Goal: Task Accomplishment & Management: Complete application form

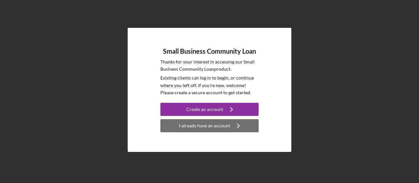
click at [196, 128] on div "I already have an account" at bounding box center [204, 125] width 51 height 13
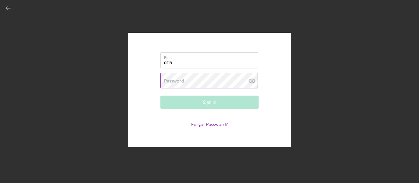
type input "[EMAIL_ADDRESS][DOMAIN_NAME]"
click at [175, 83] on label "Password" at bounding box center [174, 80] width 20 height 5
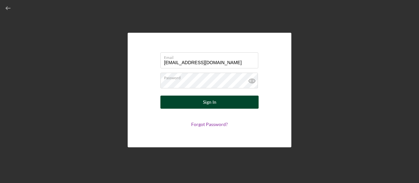
click at [200, 108] on button "Sign In" at bounding box center [210, 102] width 98 height 13
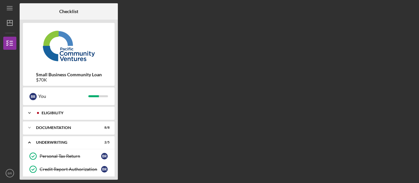
click at [54, 109] on div "Icon/Expander Eligibility 5 / 5" at bounding box center [69, 113] width 92 height 13
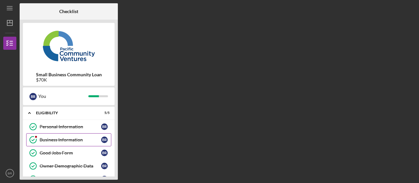
click at [41, 138] on div "Business Information" at bounding box center [71, 139] width 62 height 5
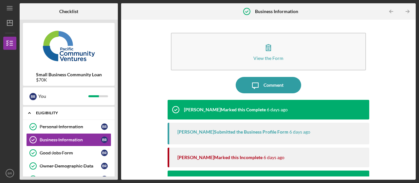
click at [78, 110] on div "Icon/Expander Eligibility 5 / 5" at bounding box center [69, 113] width 92 height 13
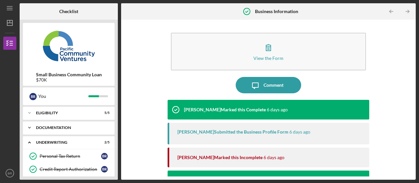
scroll to position [33, 0]
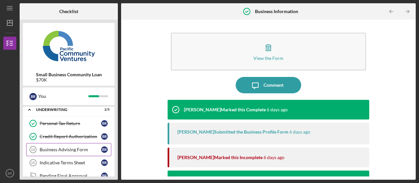
click at [72, 146] on link "Business Advising Form 14 Business Advising Form B R" at bounding box center [68, 149] width 85 height 13
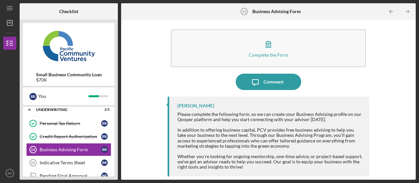
scroll to position [5, 0]
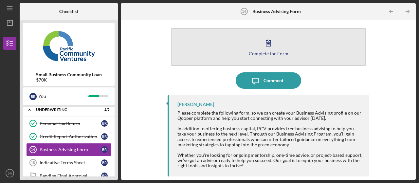
click at [260, 53] on div "Complete the Form" at bounding box center [269, 53] width 40 height 5
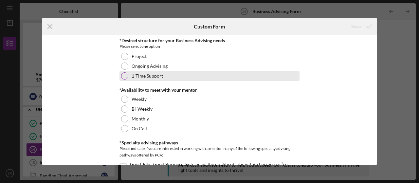
click at [121, 77] on div at bounding box center [124, 75] width 7 height 7
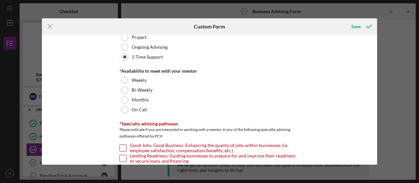
scroll to position [33, 0]
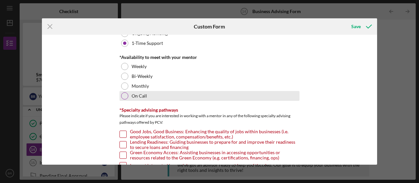
click at [121, 97] on div at bounding box center [124, 95] width 7 height 7
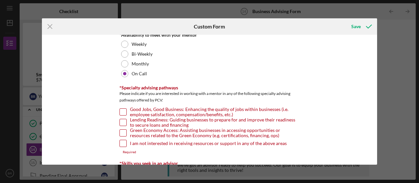
scroll to position [66, 0]
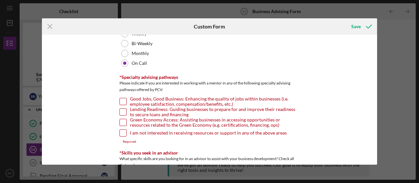
click at [122, 133] on input "I am not interested in receiving resources or support in any of the above areas" at bounding box center [123, 133] width 7 height 7
checkbox input "true"
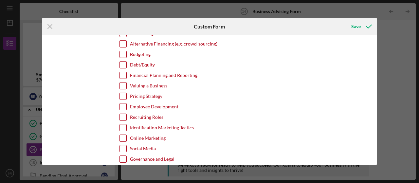
scroll to position [197, 0]
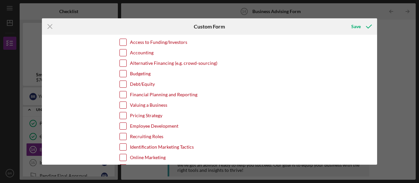
click at [123, 49] on input "Accounting" at bounding box center [123, 52] width 7 height 7
checkbox input "true"
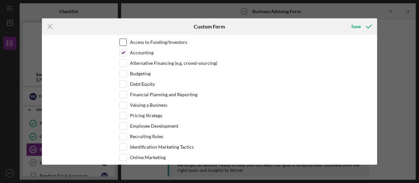
click at [120, 41] on input "Access to Funding/Investors" at bounding box center [123, 42] width 7 height 7
checkbox input "true"
click at [120, 82] on input "Debt/Equity" at bounding box center [123, 84] width 7 height 7
checkbox input "false"
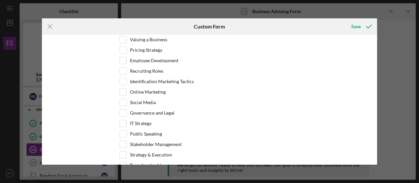
scroll to position [295, 0]
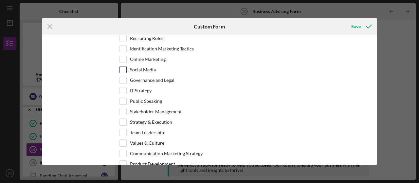
click at [122, 68] on input "Social Media" at bounding box center [123, 70] width 7 height 7
checkbox input "true"
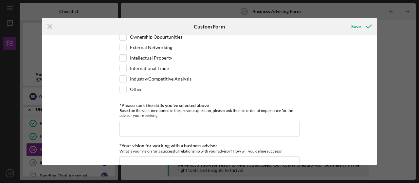
scroll to position [524, 0]
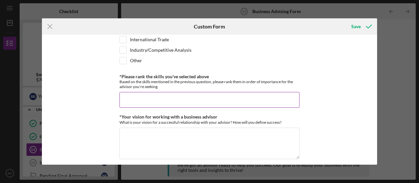
click at [130, 92] on input "*Please rank the skills you've selected above" at bounding box center [210, 100] width 180 height 16
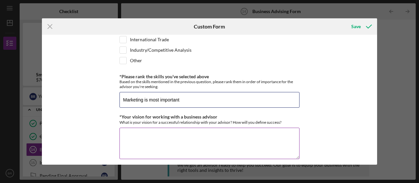
type input "Marketing is most important"
click at [140, 128] on textarea "*Your vision for working with a business advisor" at bounding box center [210, 143] width 180 height 31
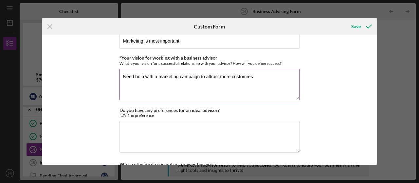
scroll to position [590, 0]
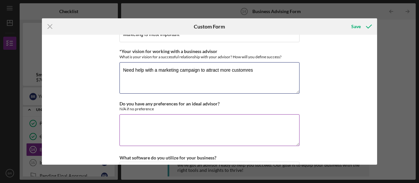
type textarea "Need help with a marketing campaign to attract more customres"
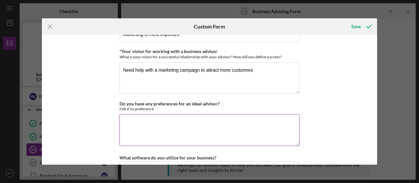
click at [145, 114] on textarea "Do you have any preferences for an ideal advisor?" at bounding box center [210, 129] width 180 height 31
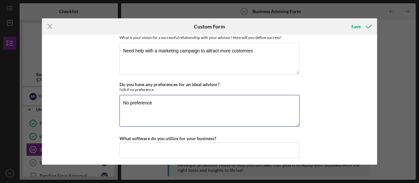
scroll to position [623, 0]
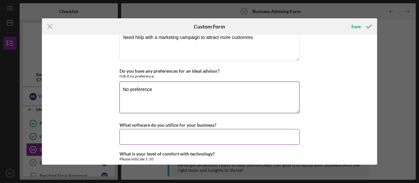
type textarea "No preference"
click at [151, 129] on input "What software do you utilize for your business?" at bounding box center [210, 137] width 180 height 16
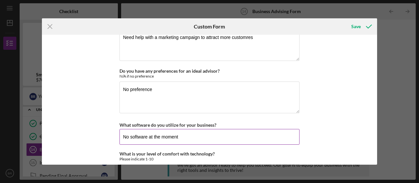
scroll to position [638, 0]
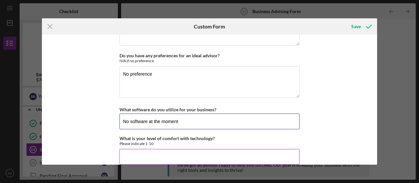
type input "No software at the moment"
click at [152, 149] on input "What is your level of comfort with technology?" at bounding box center [210, 157] width 180 height 16
type input "4"
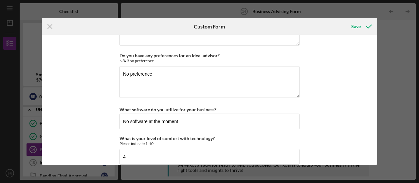
click at [328, 122] on div "*Desired structure for your Business Advising needs Please select one option Pr…" at bounding box center [210, 100] width 336 height 130
click at [355, 27] on div "Save" at bounding box center [357, 26] width 10 height 13
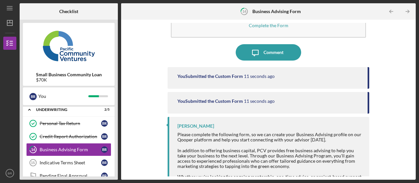
scroll to position [54, 0]
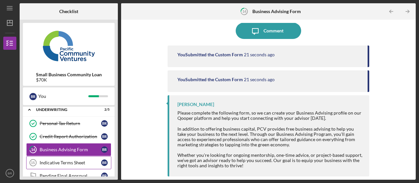
click at [66, 161] on div "Indicative Terms Sheet" at bounding box center [71, 162] width 62 height 5
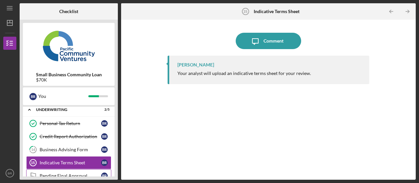
click at [60, 175] on div "Pending Final Approval" at bounding box center [71, 175] width 62 height 5
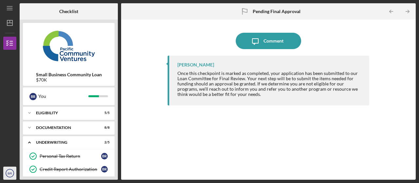
click at [10, 172] on text "BR" at bounding box center [10, 174] width 4 height 4
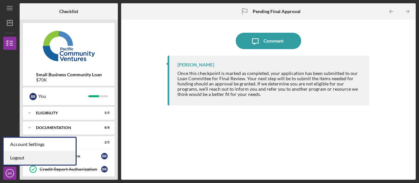
click at [17, 159] on link "Logout" at bounding box center [40, 157] width 72 height 13
